Goal: Information Seeking & Learning: Check status

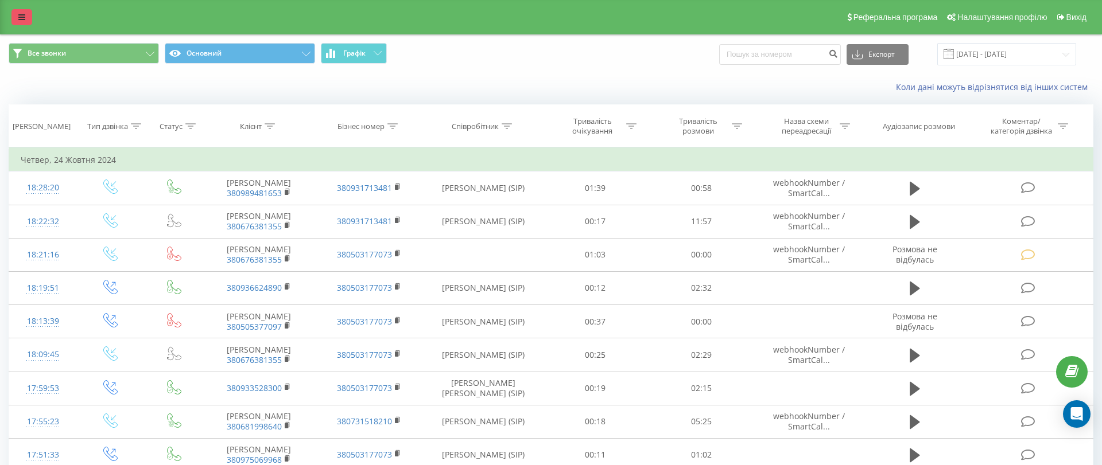
click at [20, 11] on link at bounding box center [21, 17] width 21 height 16
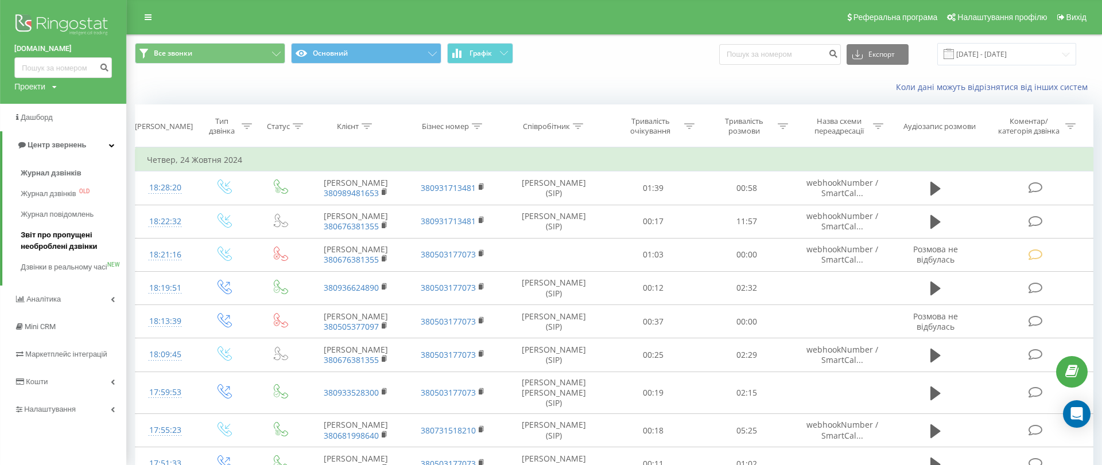
click at [81, 235] on span "Звіт про пропущені необроблені дзвінки" at bounding box center [71, 241] width 100 height 23
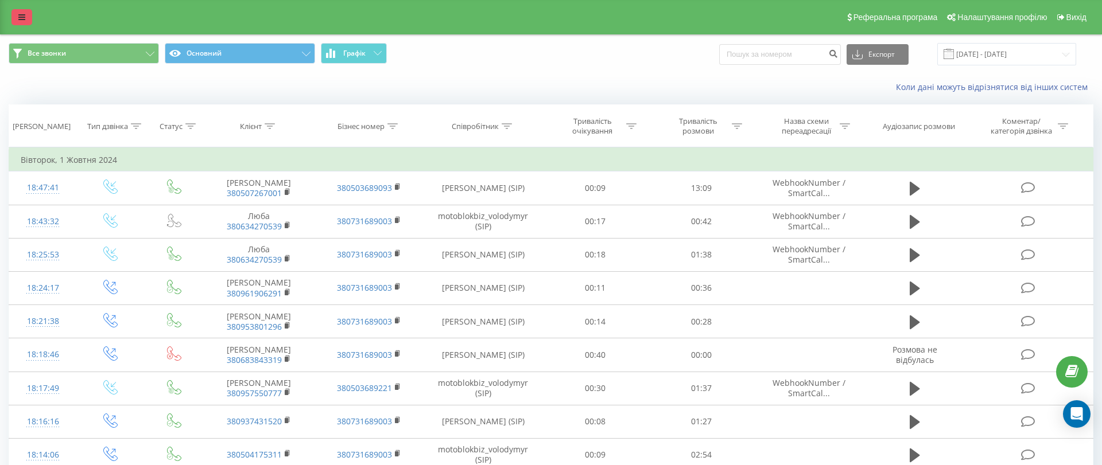
click at [18, 15] on icon at bounding box center [21, 17] width 7 height 8
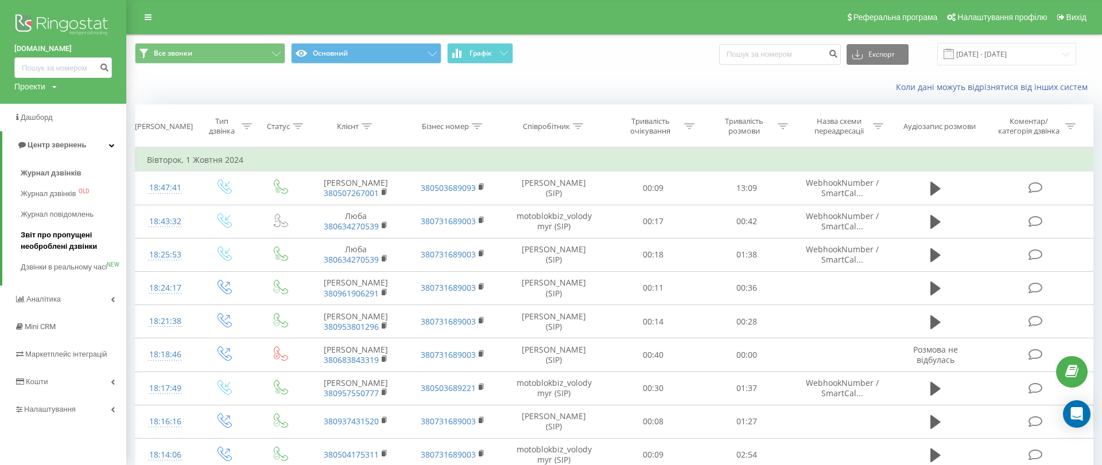
click at [71, 234] on span "Звіт про пропущені необроблені дзвінки" at bounding box center [71, 241] width 100 height 23
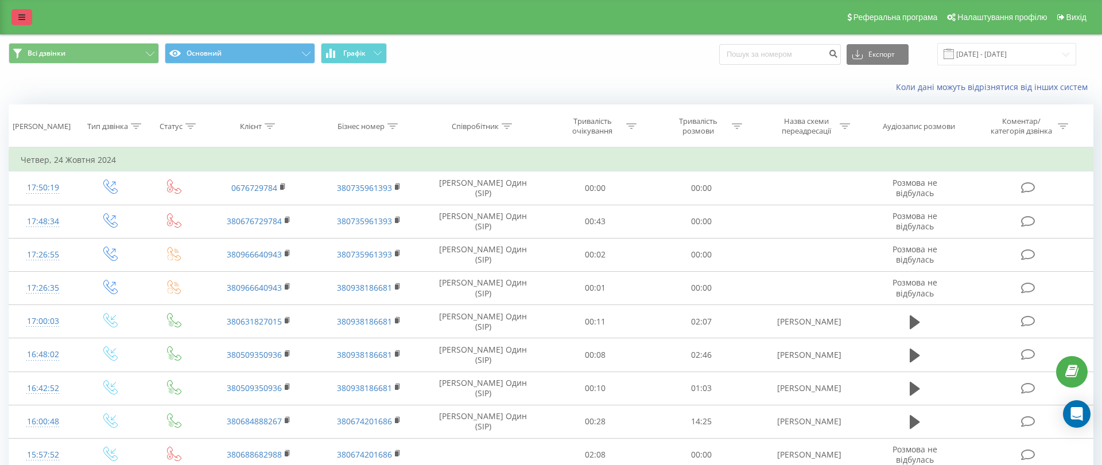
click at [21, 18] on icon at bounding box center [21, 17] width 7 height 8
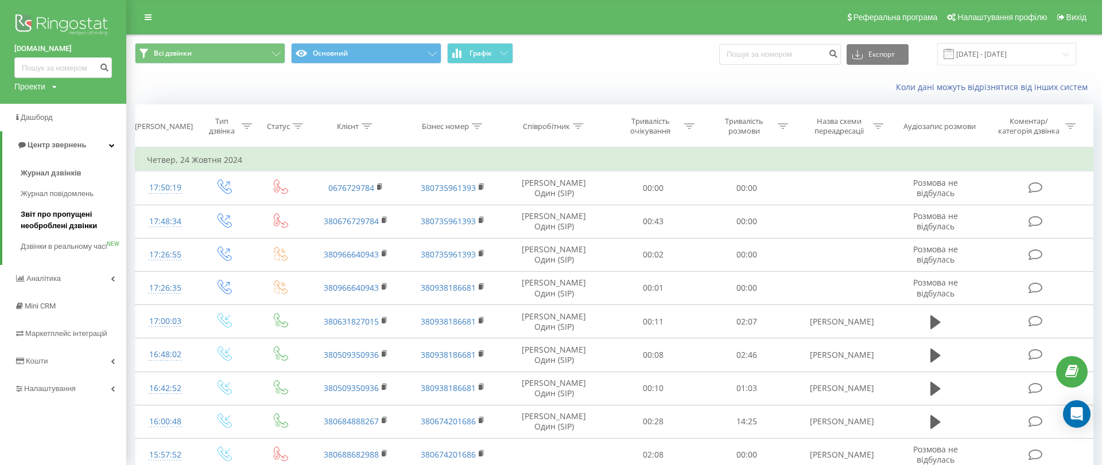
click at [77, 220] on span "Звіт про пропущені необроблені дзвінки" at bounding box center [71, 220] width 100 height 23
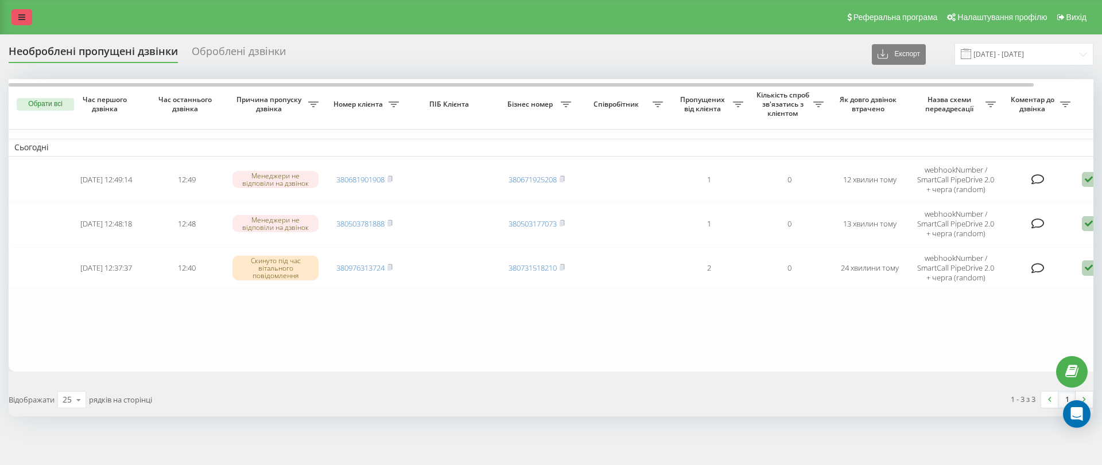
click at [18, 9] on link at bounding box center [21, 17] width 21 height 16
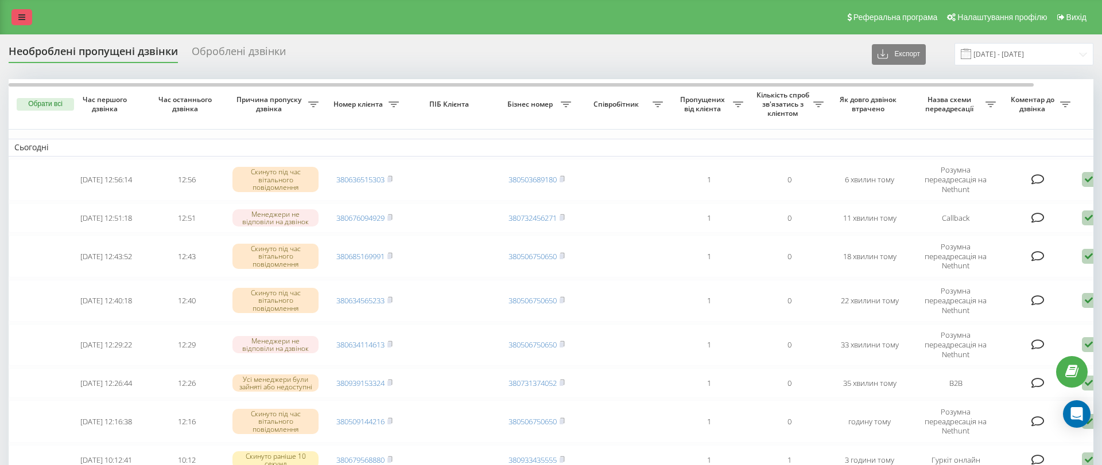
click at [25, 18] on link at bounding box center [21, 17] width 21 height 16
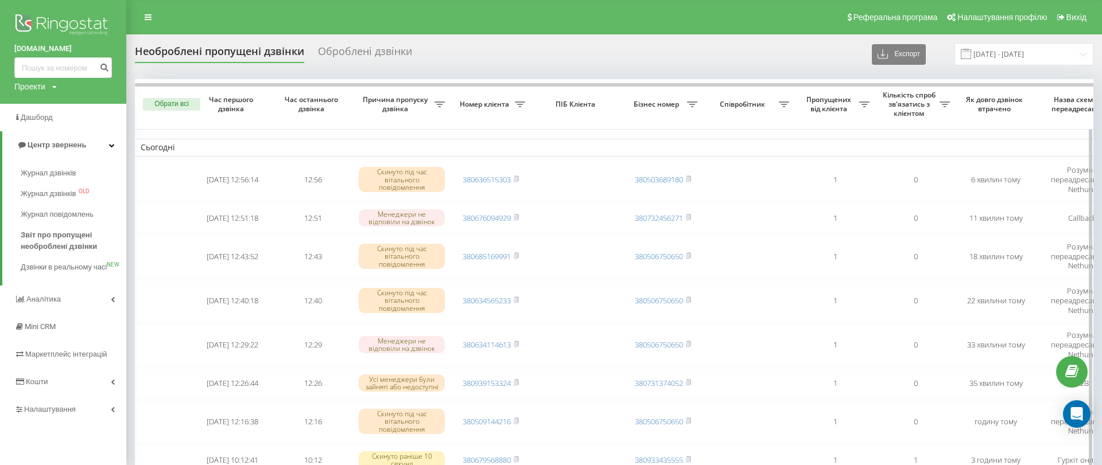
scroll to position [131, 0]
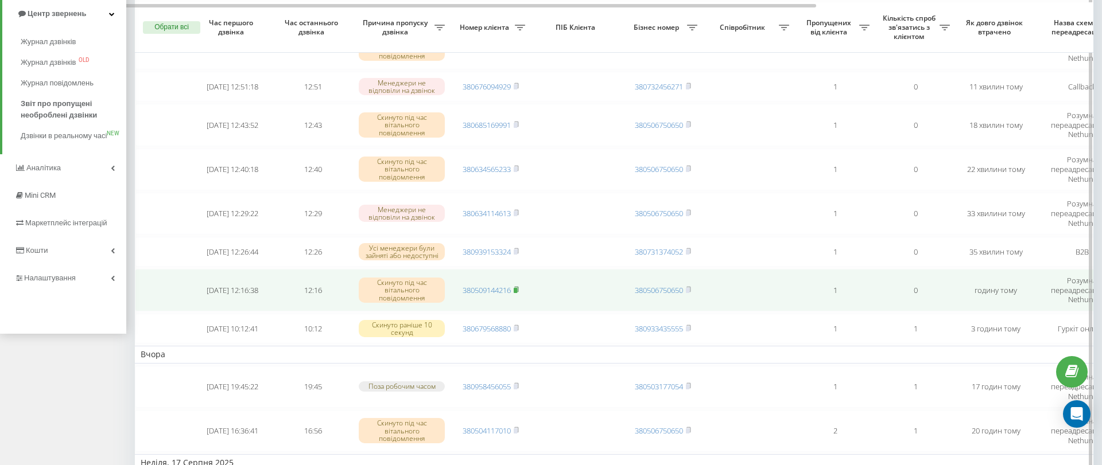
click at [517, 290] on rect at bounding box center [515, 290] width 3 height 5
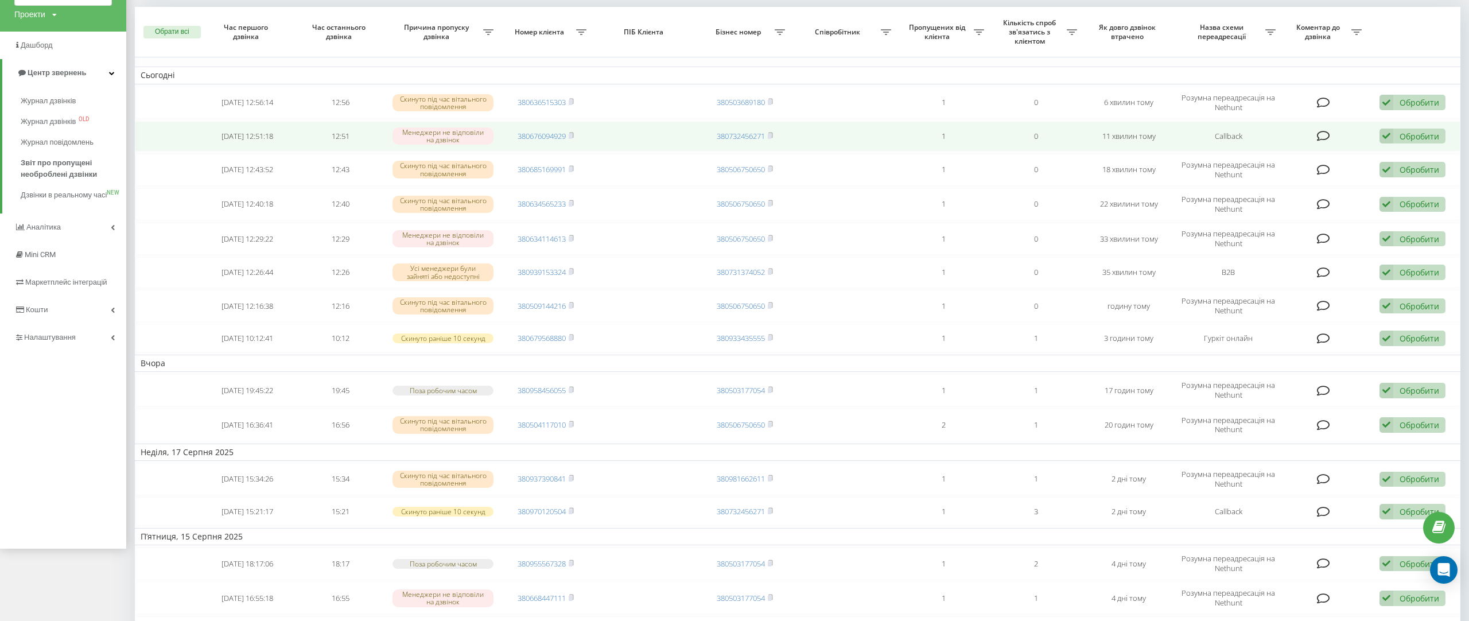
scroll to position [0, 0]
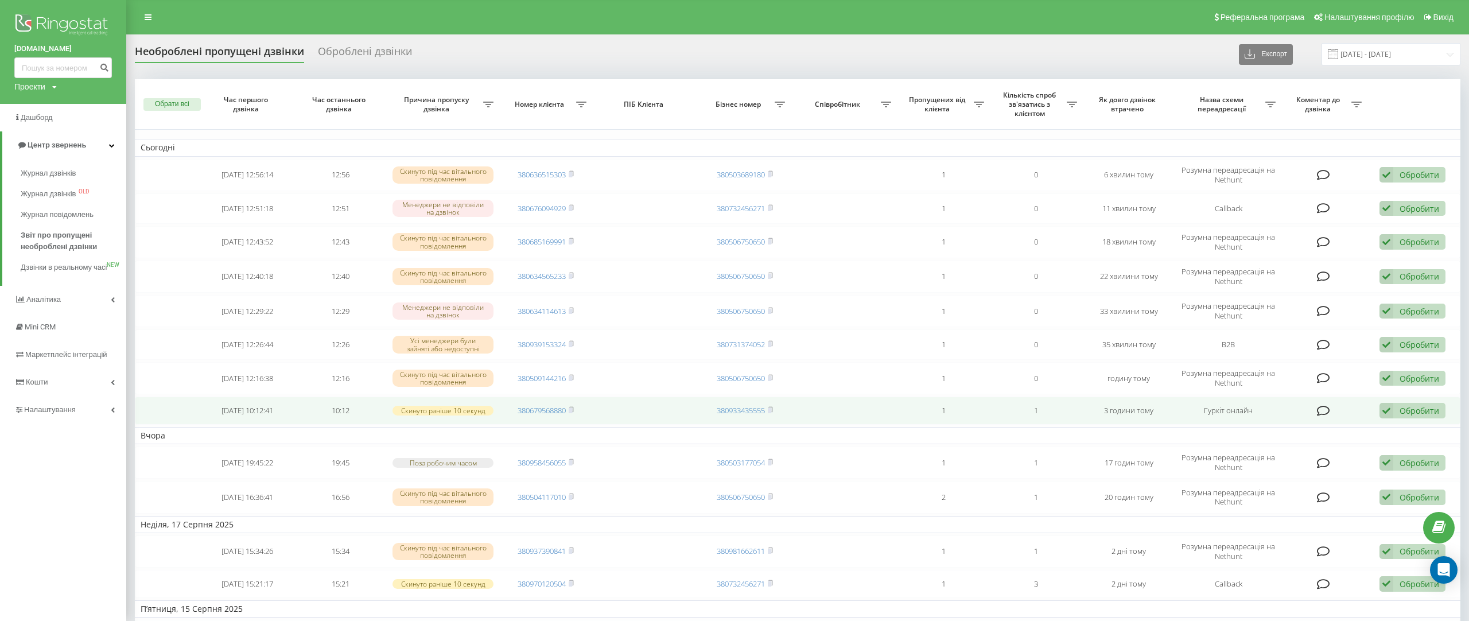
click at [575, 408] on td "380679568880" at bounding box center [545, 410] width 93 height 28
click at [574, 410] on icon at bounding box center [571, 409] width 5 height 7
